Goal: Communication & Community: Answer question/provide support

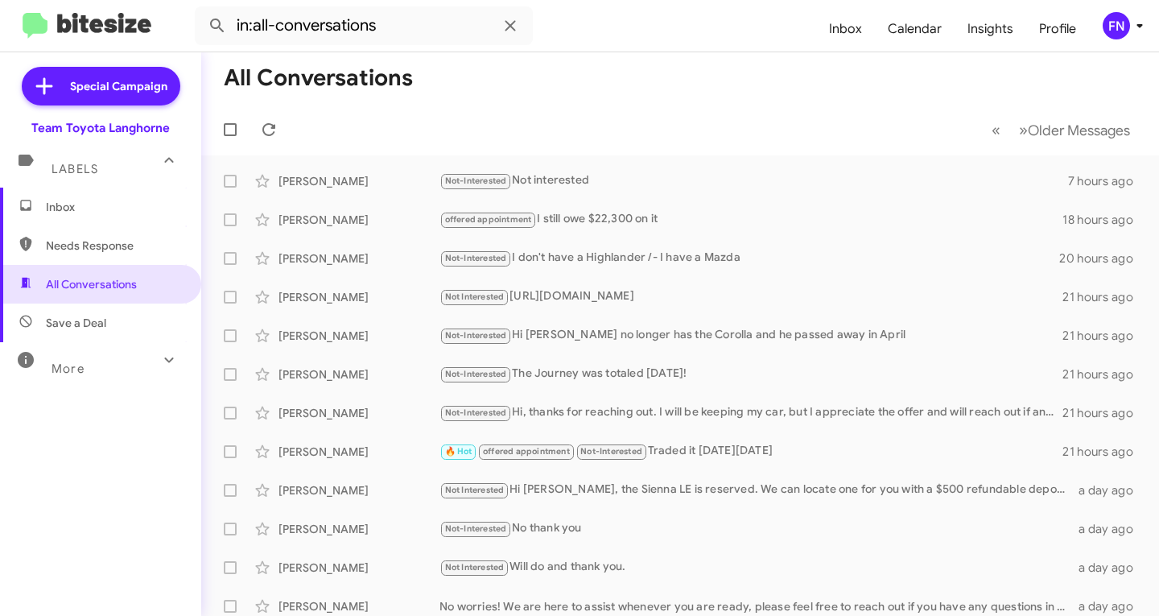
click at [99, 198] on span "Inbox" at bounding box center [100, 207] width 201 height 39
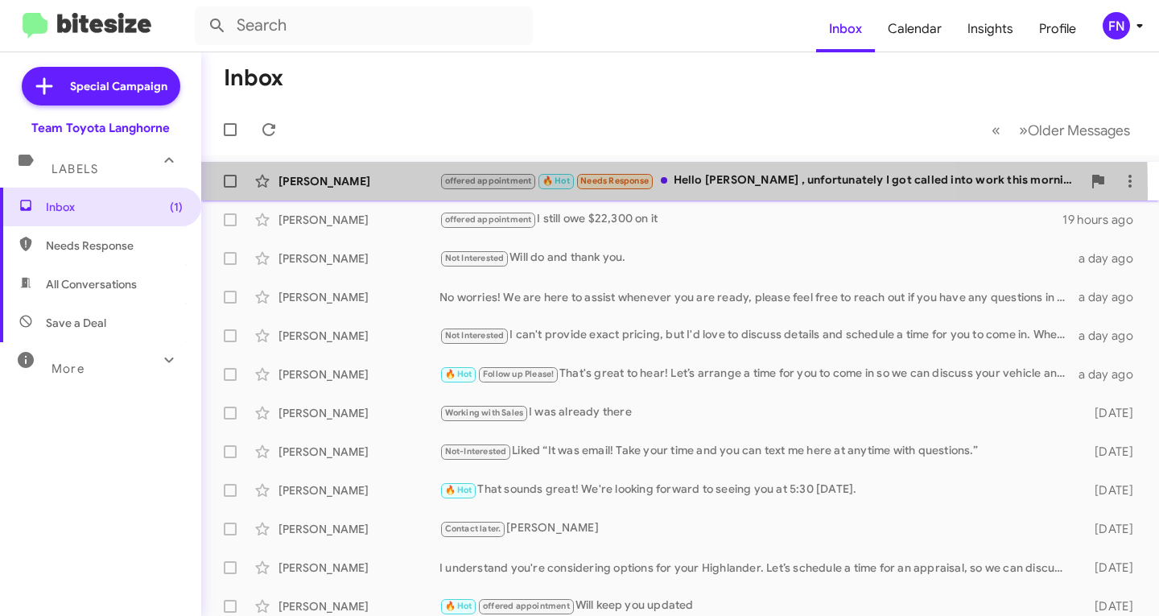
click at [337, 190] on div "[PERSON_NAME] offered appointment 🔥 Hot Needs Response Hello [PERSON_NAME] , un…" at bounding box center [680, 181] width 932 height 32
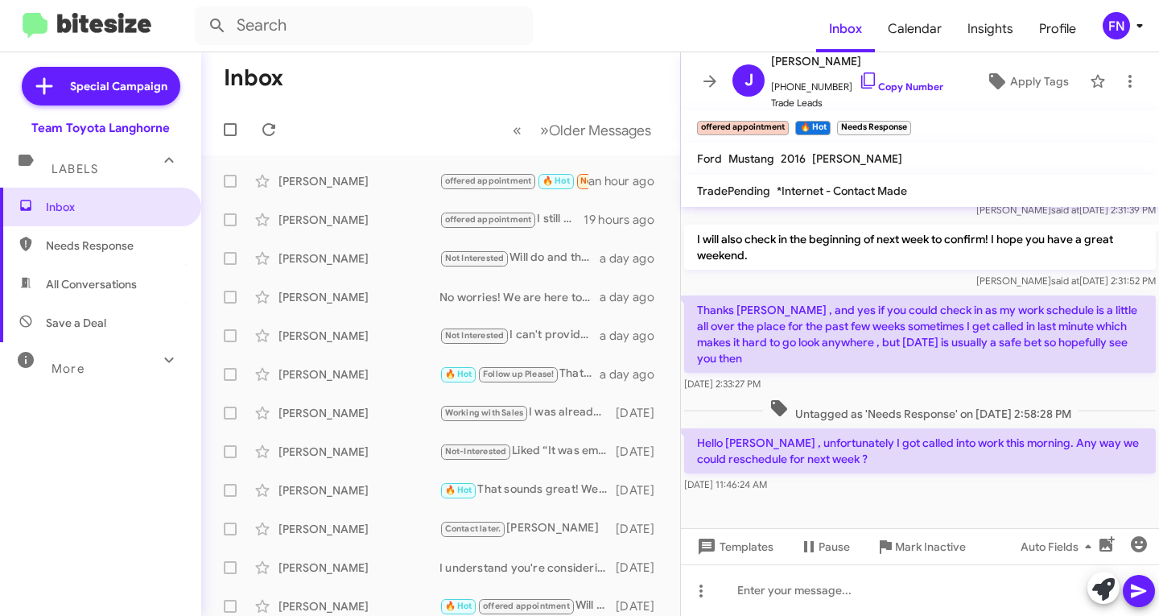
scroll to position [529, 0]
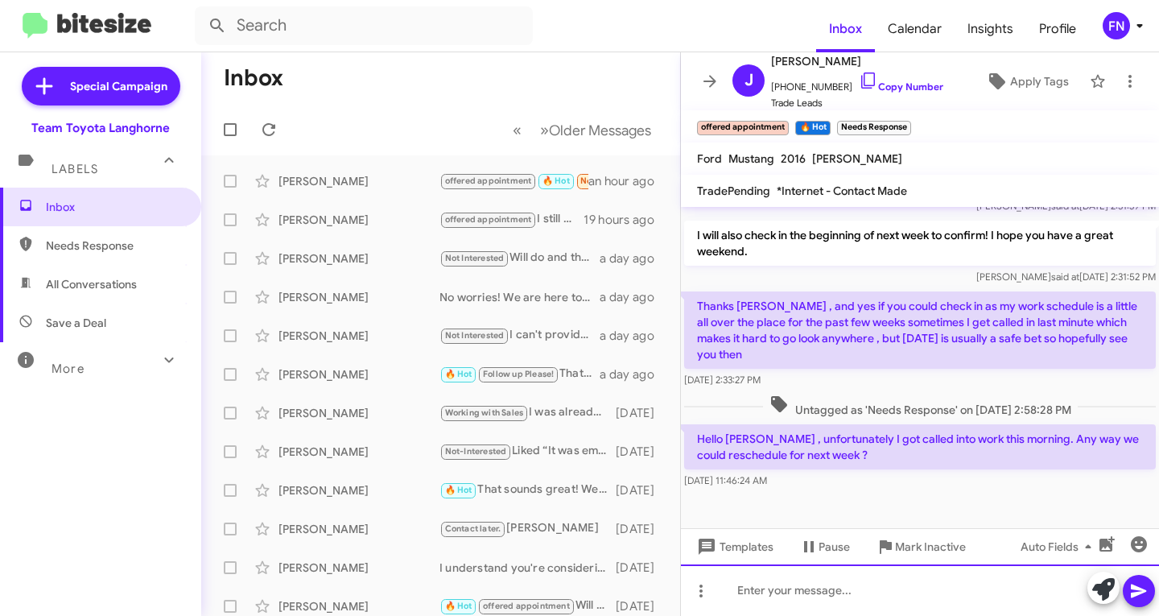
click at [811, 597] on div at bounding box center [920, 590] width 478 height 52
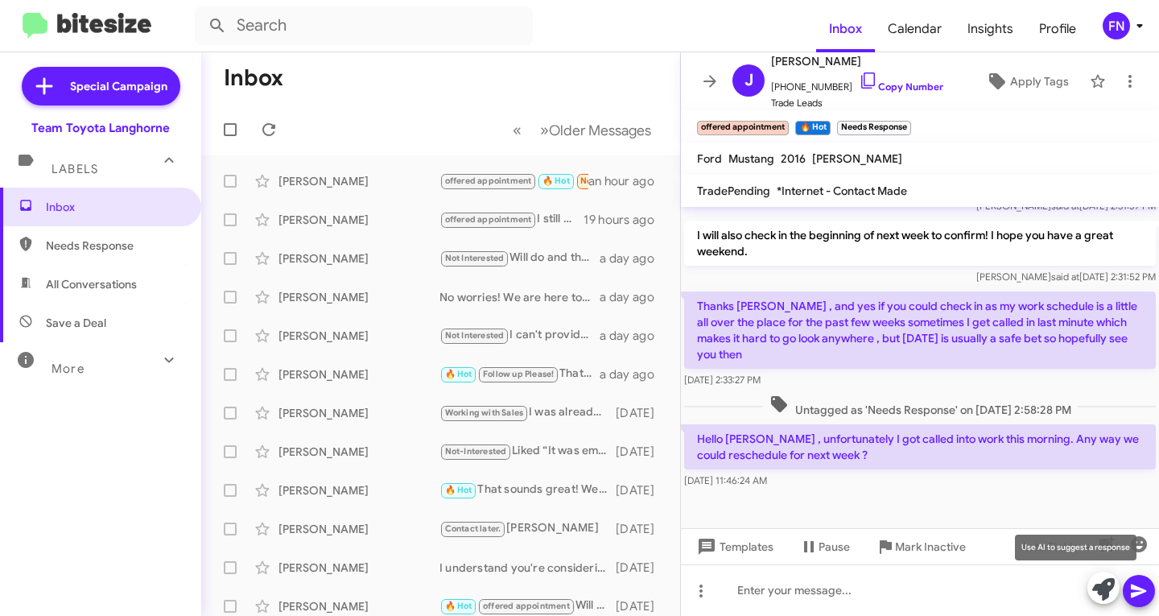
click at [1097, 590] on icon at bounding box center [1104, 589] width 23 height 23
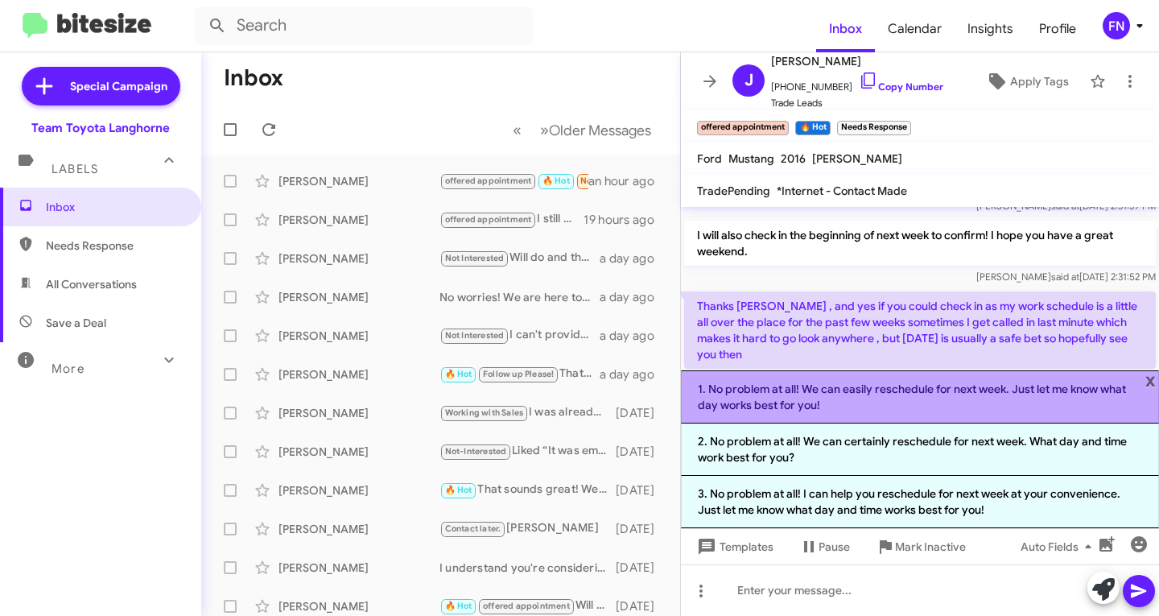
click at [909, 386] on li "1. No problem at all! We can easily reschedule for next week. Just let me know …" at bounding box center [920, 396] width 478 height 53
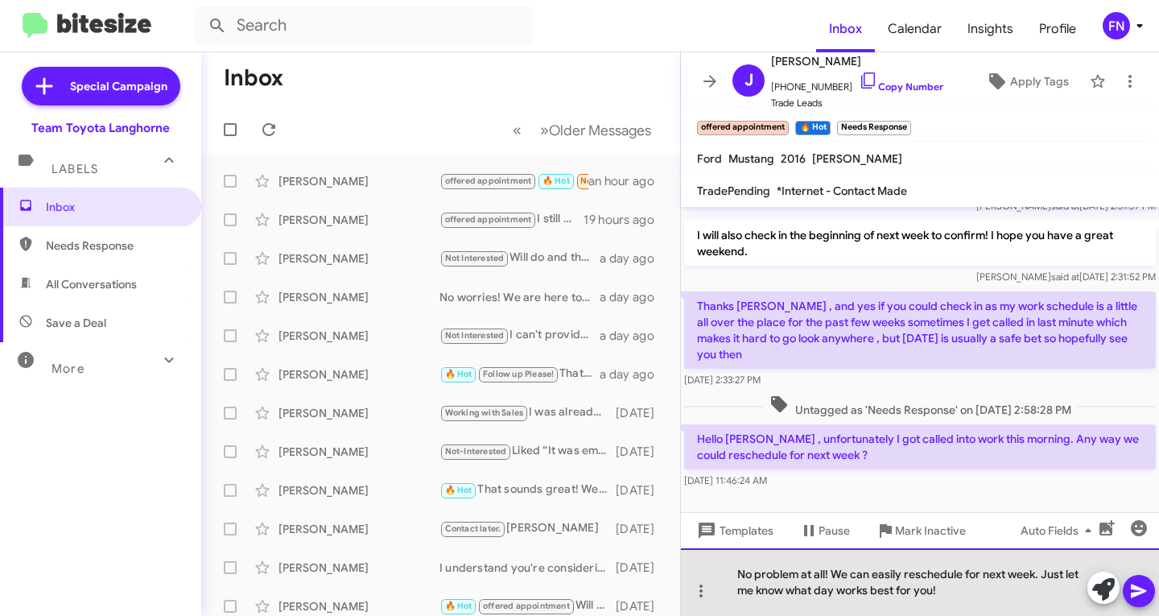
click at [961, 596] on div "No problem at all! We can easily reschedule for next week. Just let me know wha…" at bounding box center [920, 582] width 478 height 68
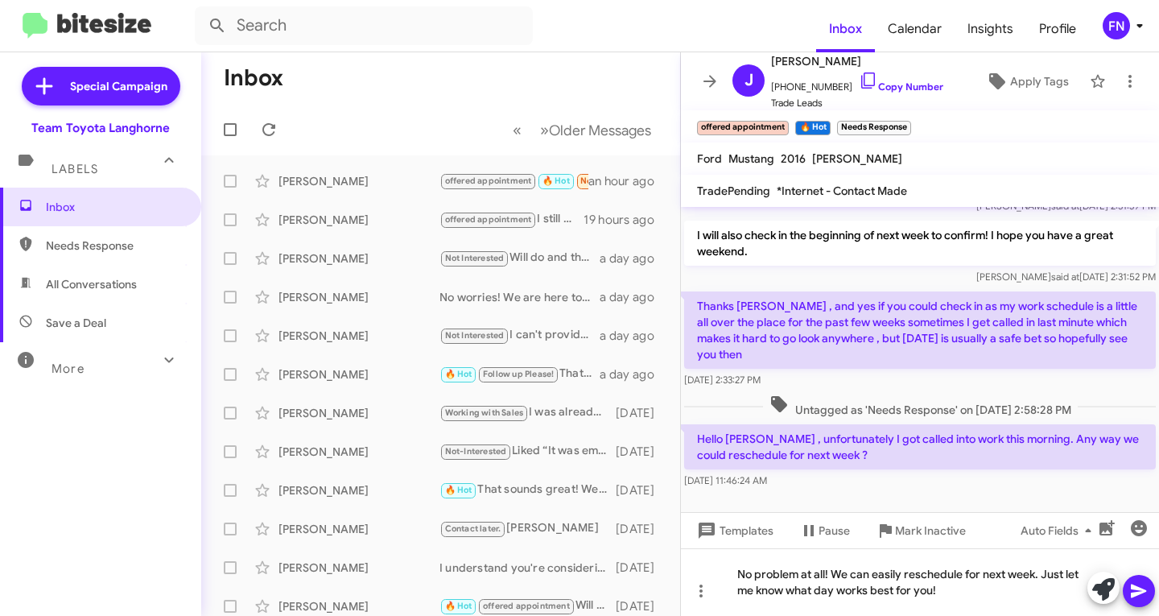
click at [1142, 592] on icon at bounding box center [1138, 592] width 15 height 14
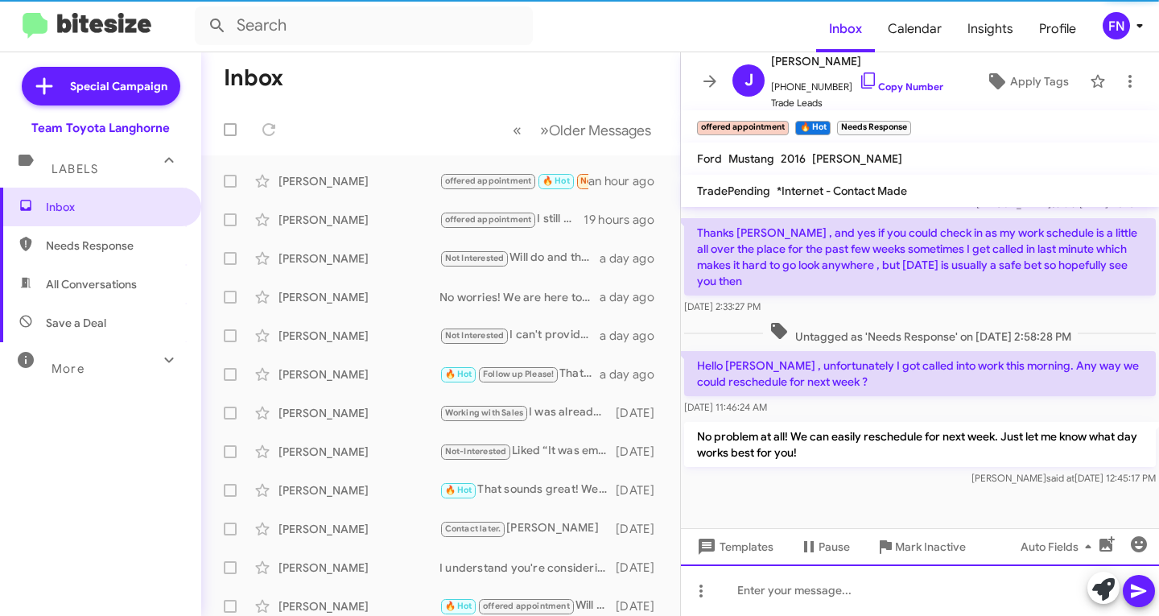
scroll to position [604, 0]
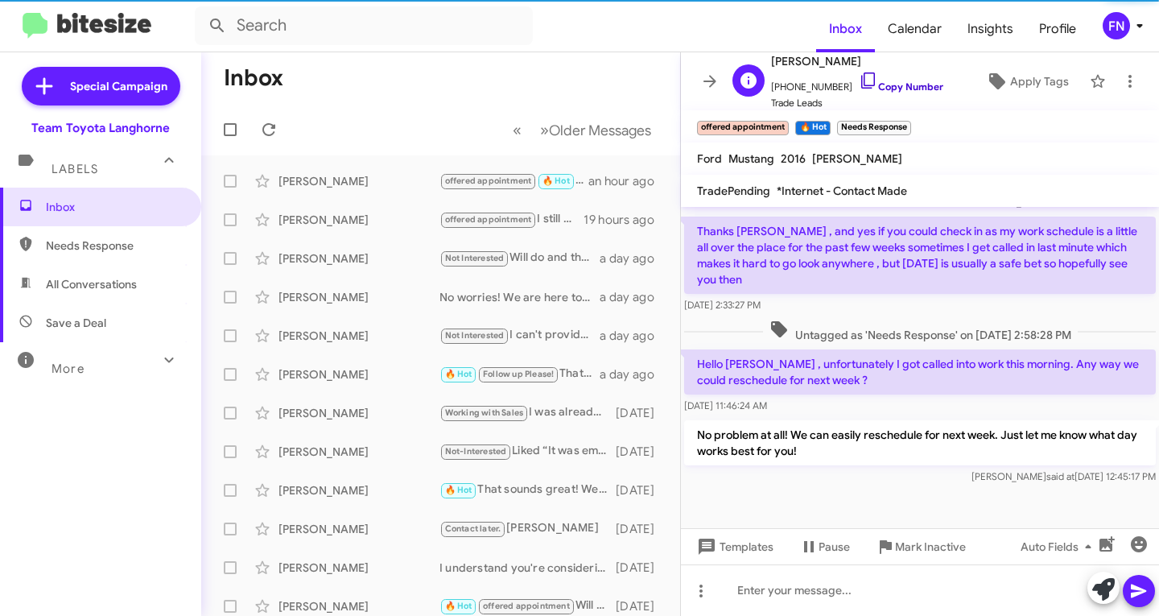
click at [899, 90] on link "Copy Number" at bounding box center [901, 87] width 85 height 12
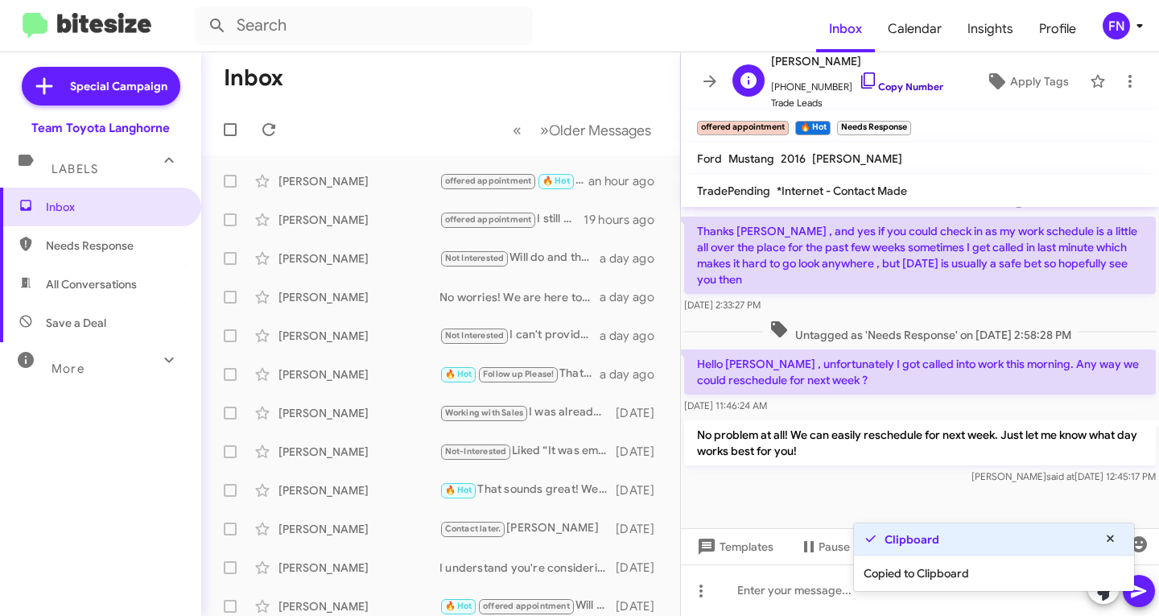
click at [899, 90] on link "Copy Number" at bounding box center [901, 87] width 85 height 12
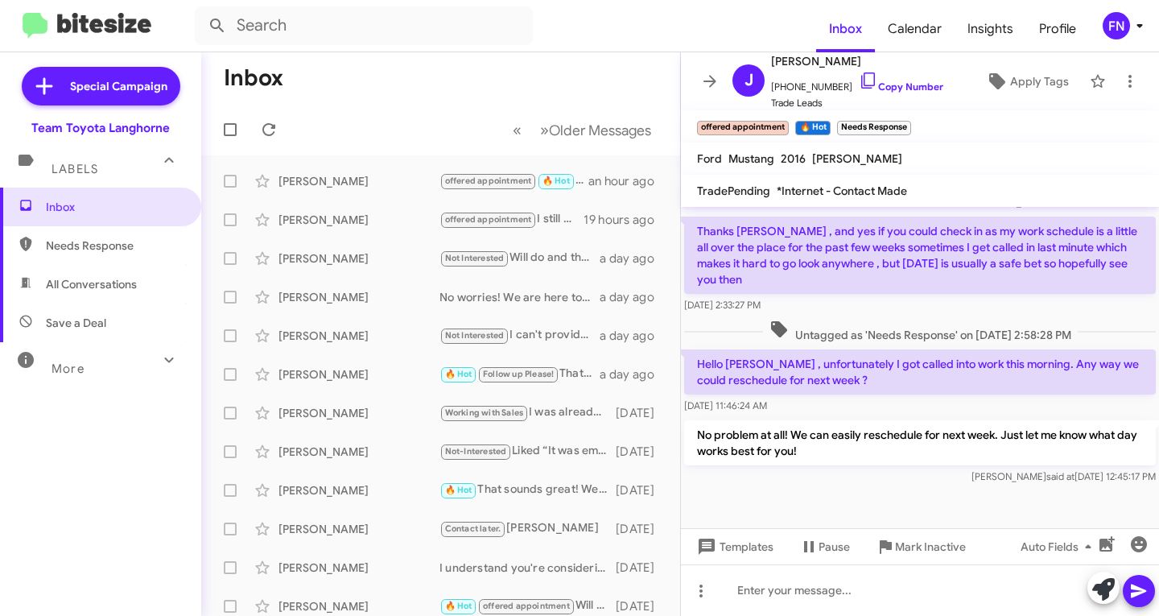
click at [99, 286] on span "All Conversations" at bounding box center [91, 284] width 91 height 16
type input "in:all-conversations"
